Goal: Task Accomplishment & Management: Use online tool/utility

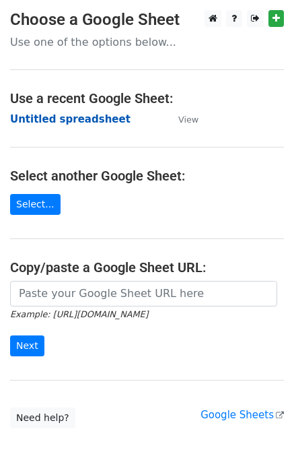
click at [65, 116] on strong "Untitled spreadsheet" at bounding box center [70, 119] width 120 height 12
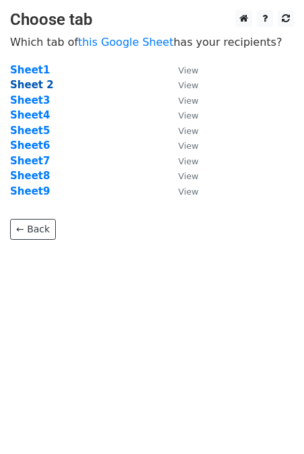
click at [35, 86] on strong "Sheet 2" at bounding box center [32, 85] width 44 height 12
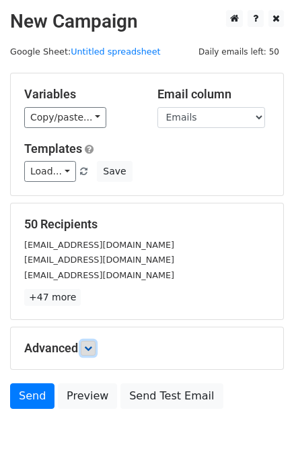
click at [87, 347] on icon at bounding box center [88, 348] width 8 height 8
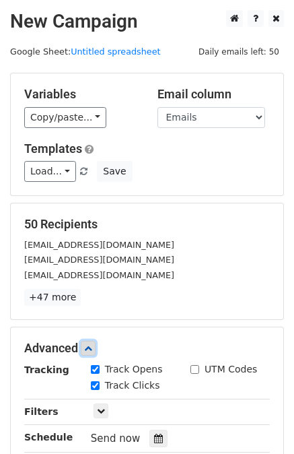
click at [89, 347] on icon at bounding box center [88, 348] width 8 height 8
